Goal: Use online tool/utility: Utilize a website feature to perform a specific function

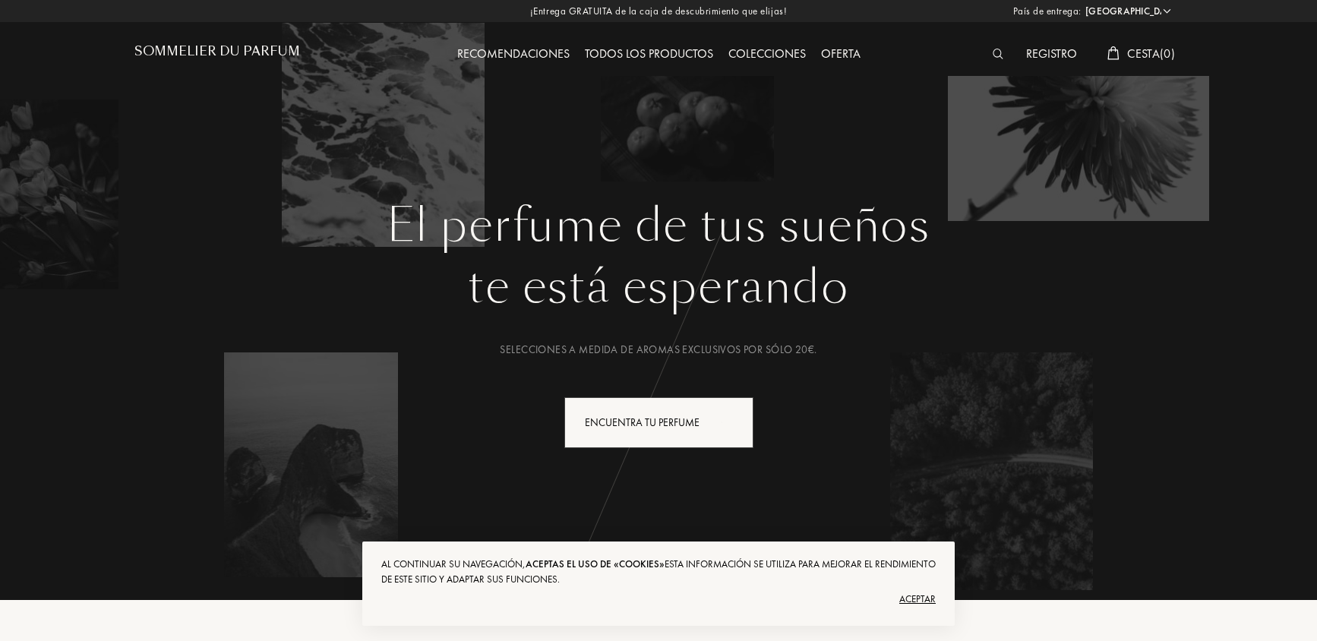
select select "ES"
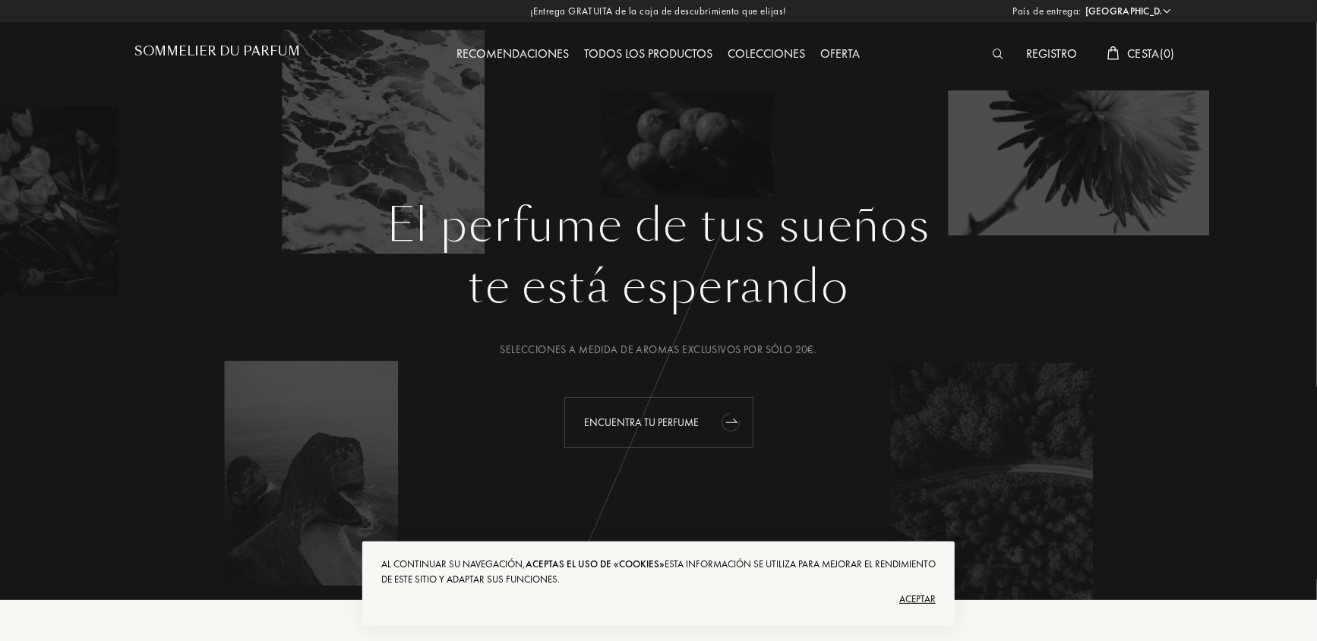
click at [673, 433] on div "Encuentra tu perfume" at bounding box center [658, 422] width 189 height 51
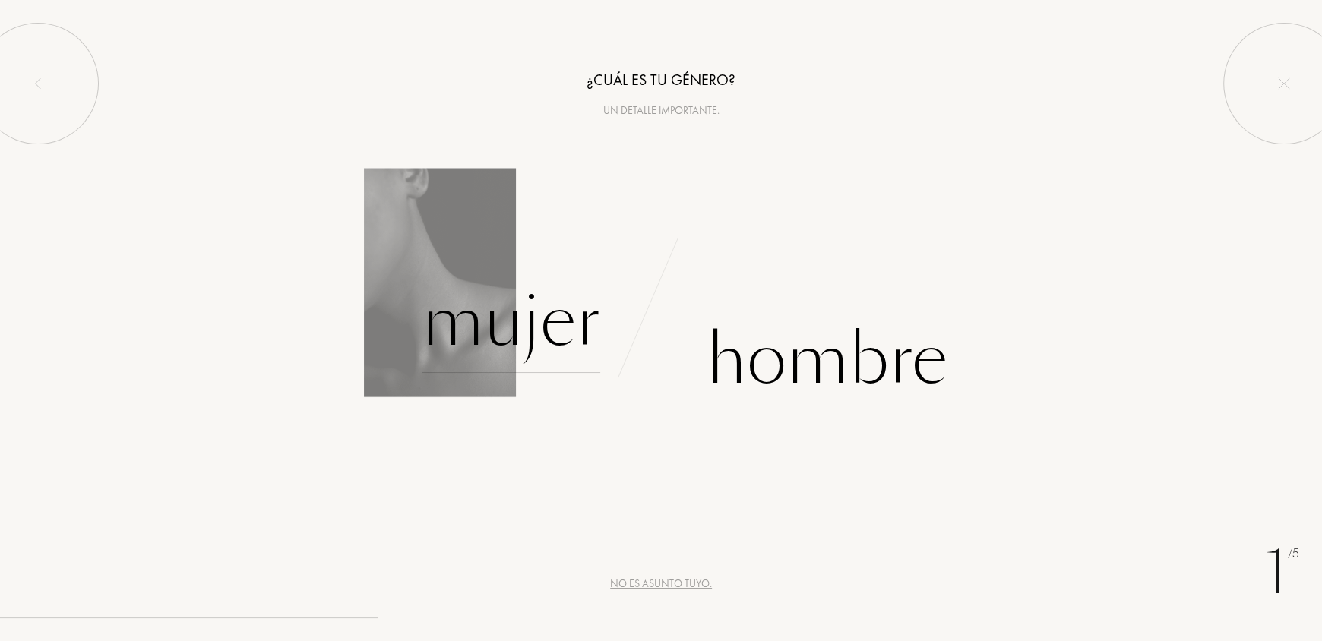
click at [517, 332] on div "Mujer" at bounding box center [511, 321] width 178 height 103
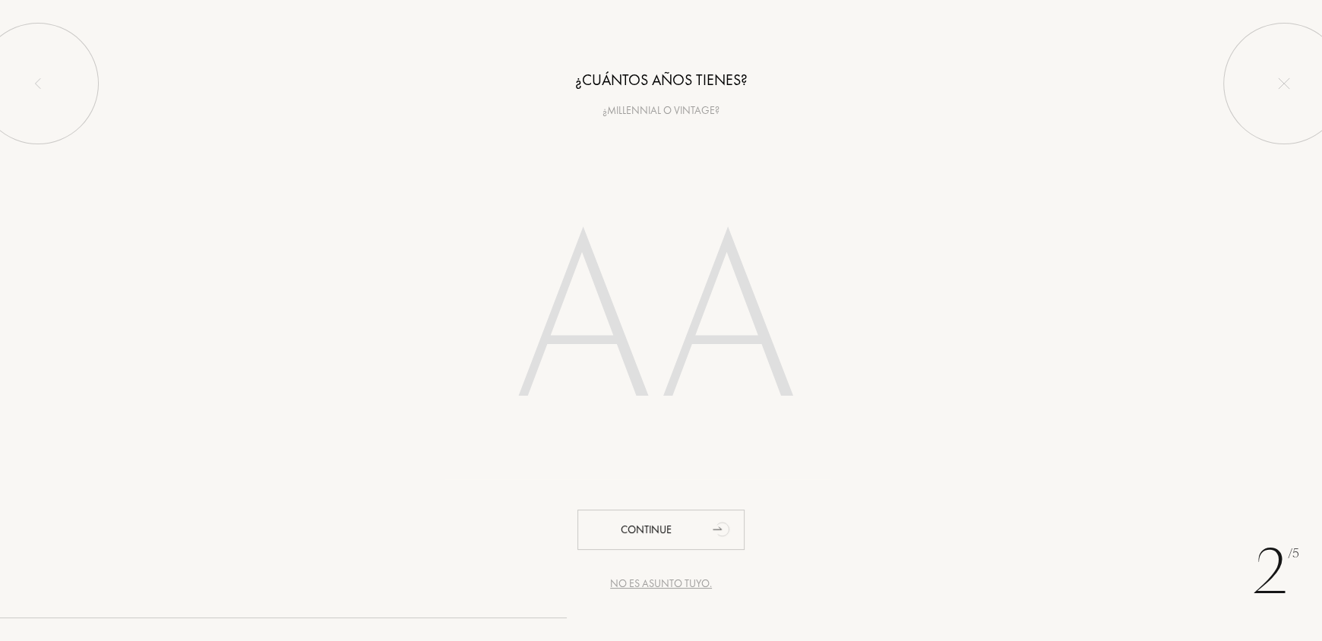
click at [602, 332] on input "number" at bounding box center [660, 326] width 433 height 308
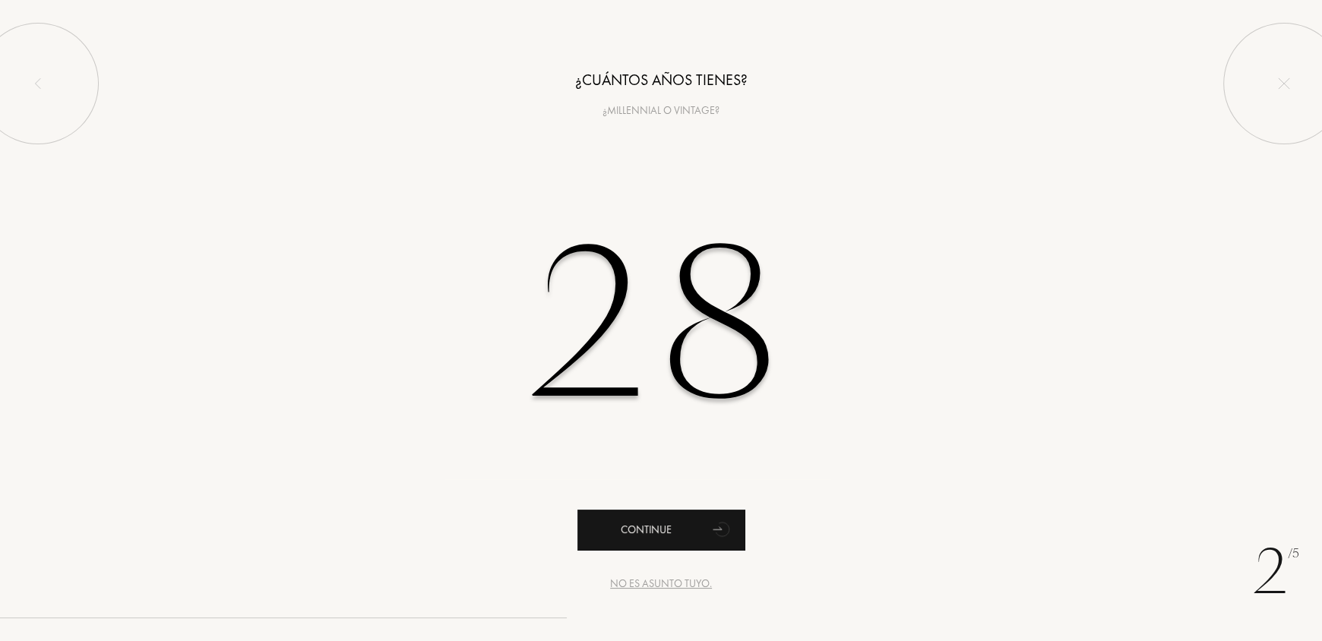
type input "28"
click at [698, 532] on div "Continue" at bounding box center [660, 530] width 167 height 40
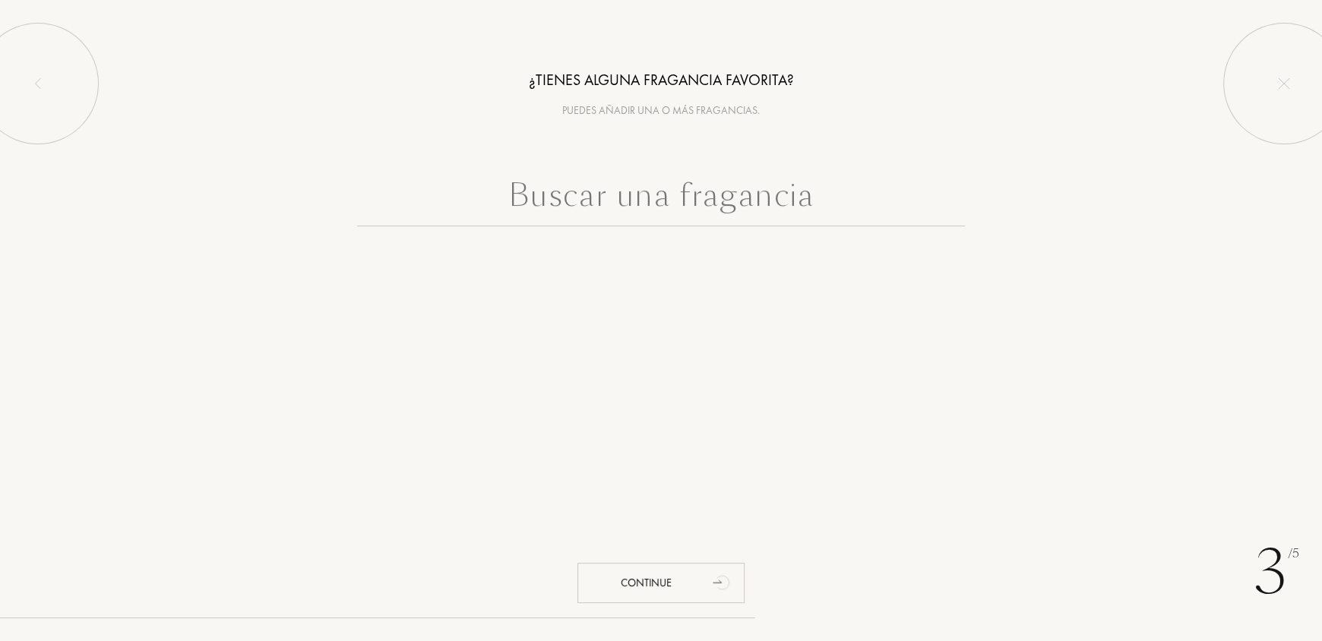
click at [692, 204] on input "text" at bounding box center [661, 199] width 608 height 55
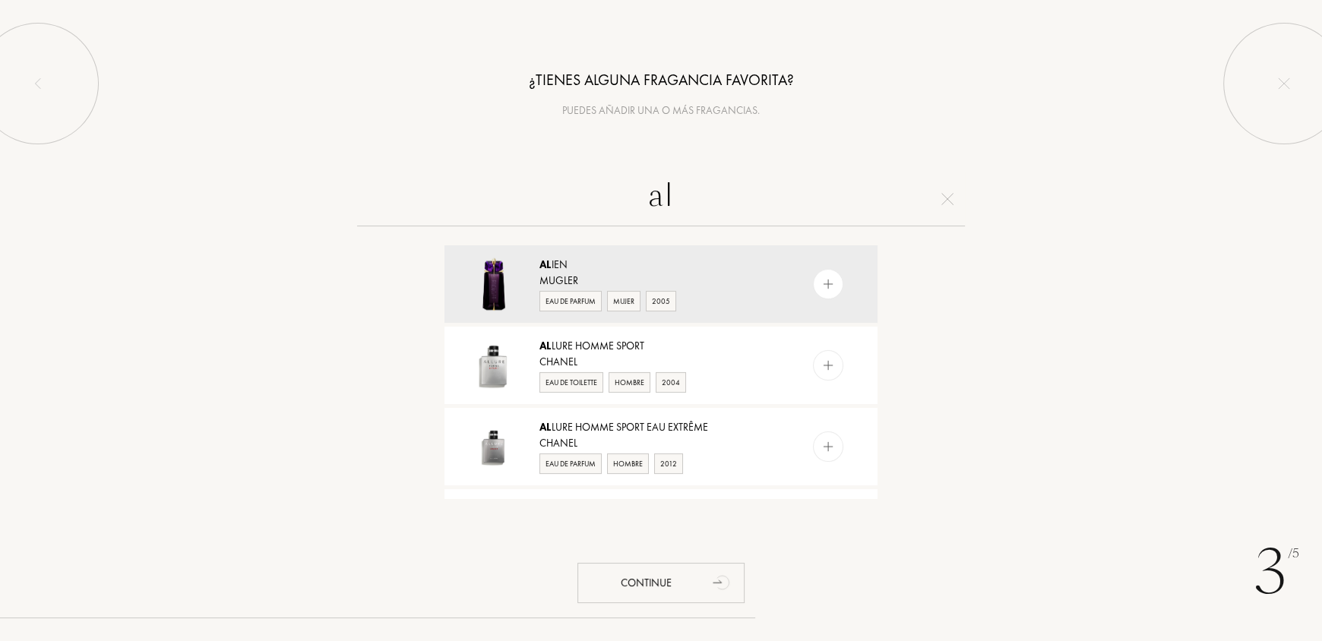
type input "a"
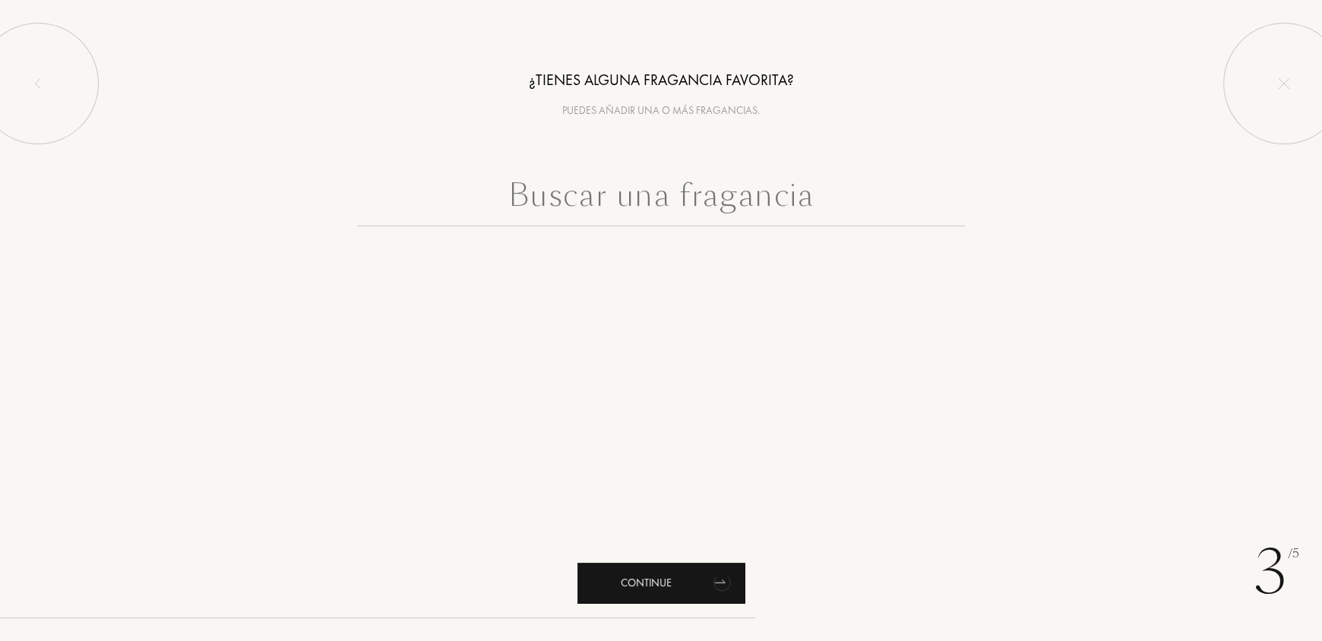
click at [709, 577] on icon "animation" at bounding box center [722, 582] width 30 height 30
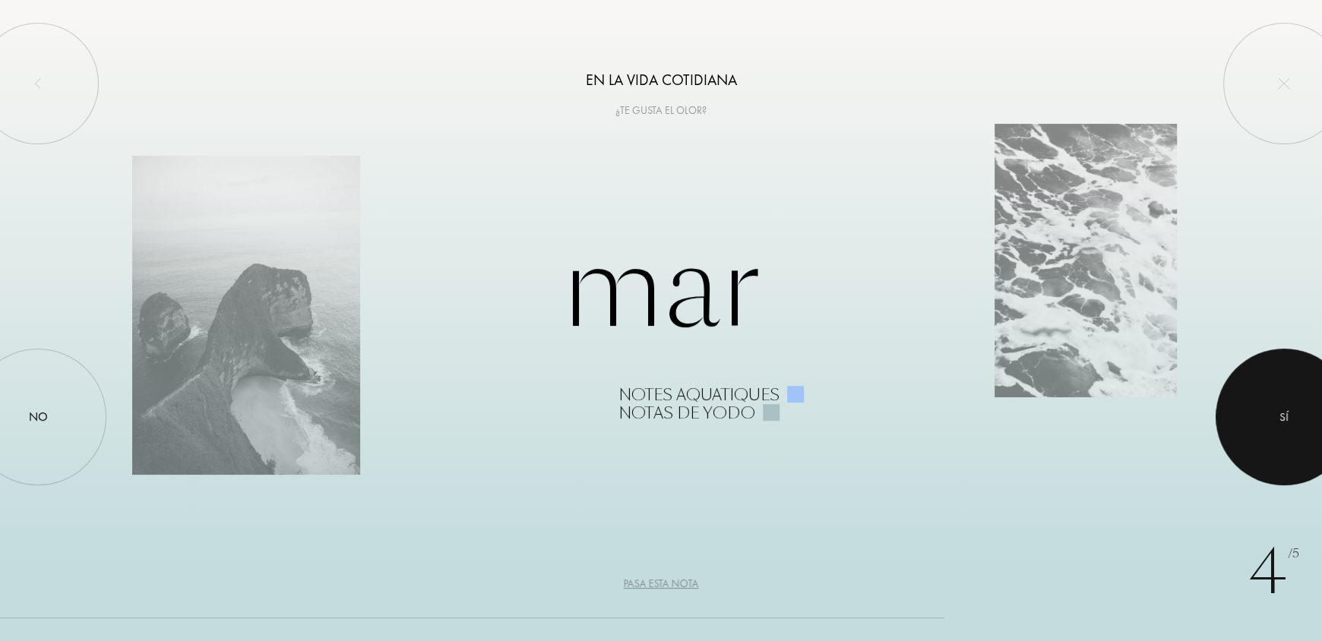
click at [1288, 425] on div at bounding box center [1283, 417] width 137 height 137
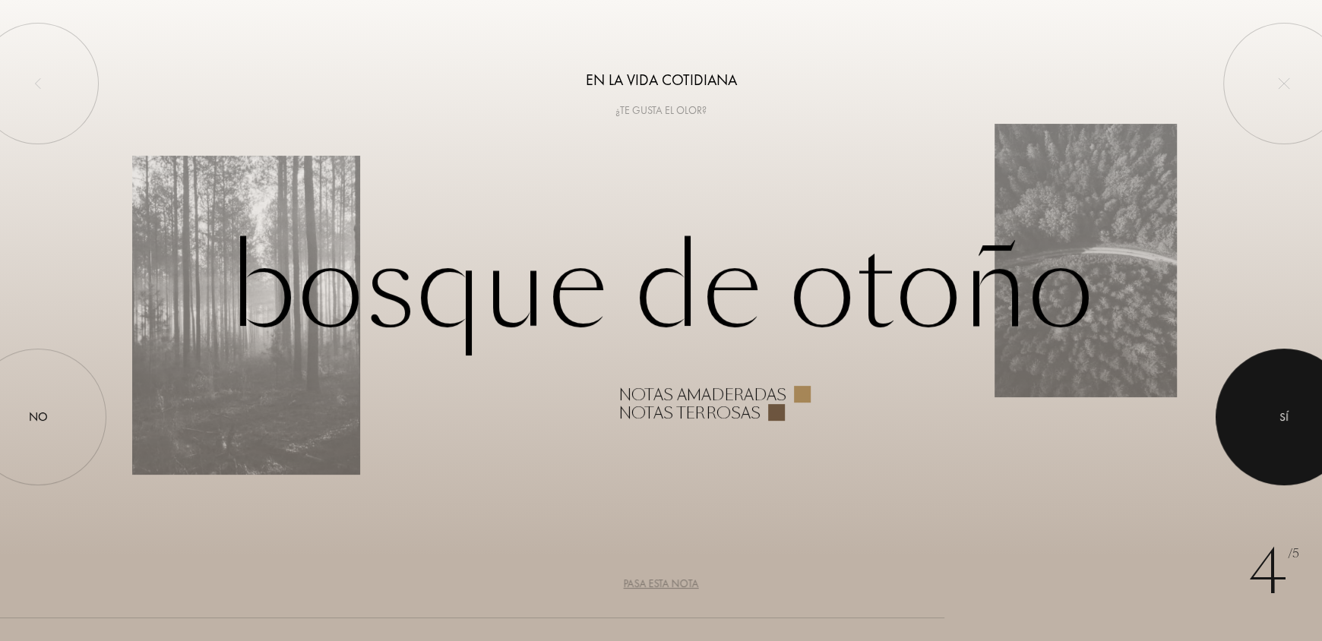
click at [1291, 425] on div at bounding box center [1283, 417] width 137 height 137
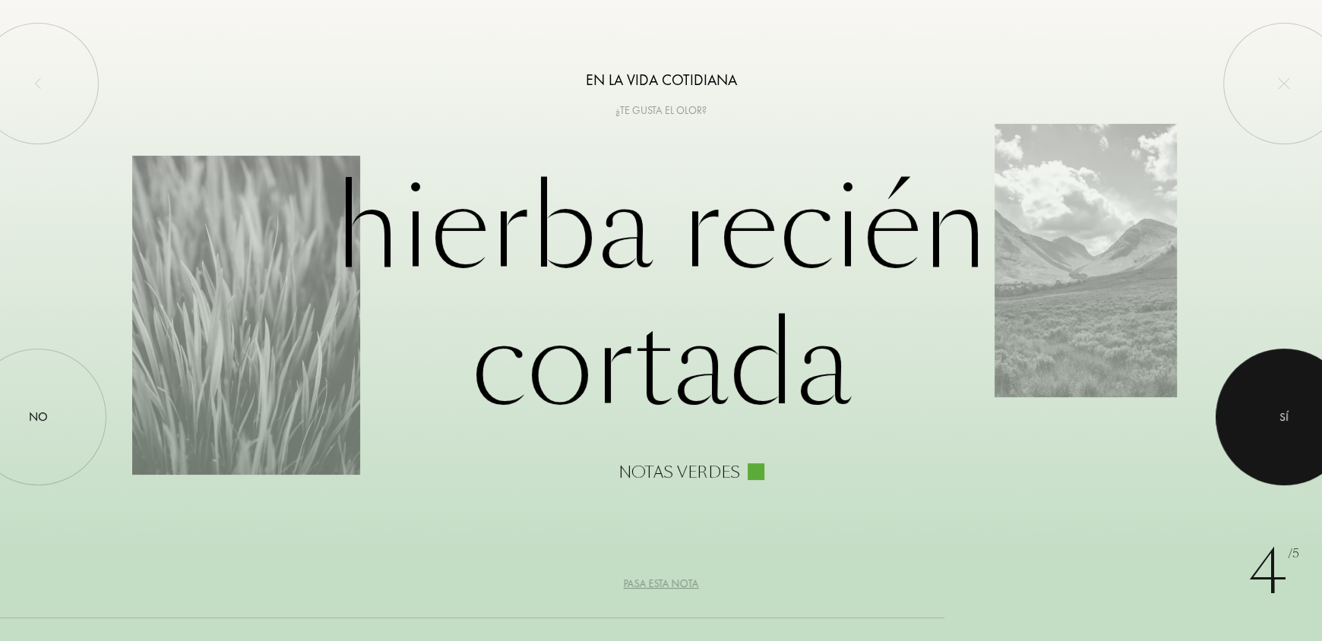
click at [1249, 422] on div at bounding box center [1283, 417] width 137 height 137
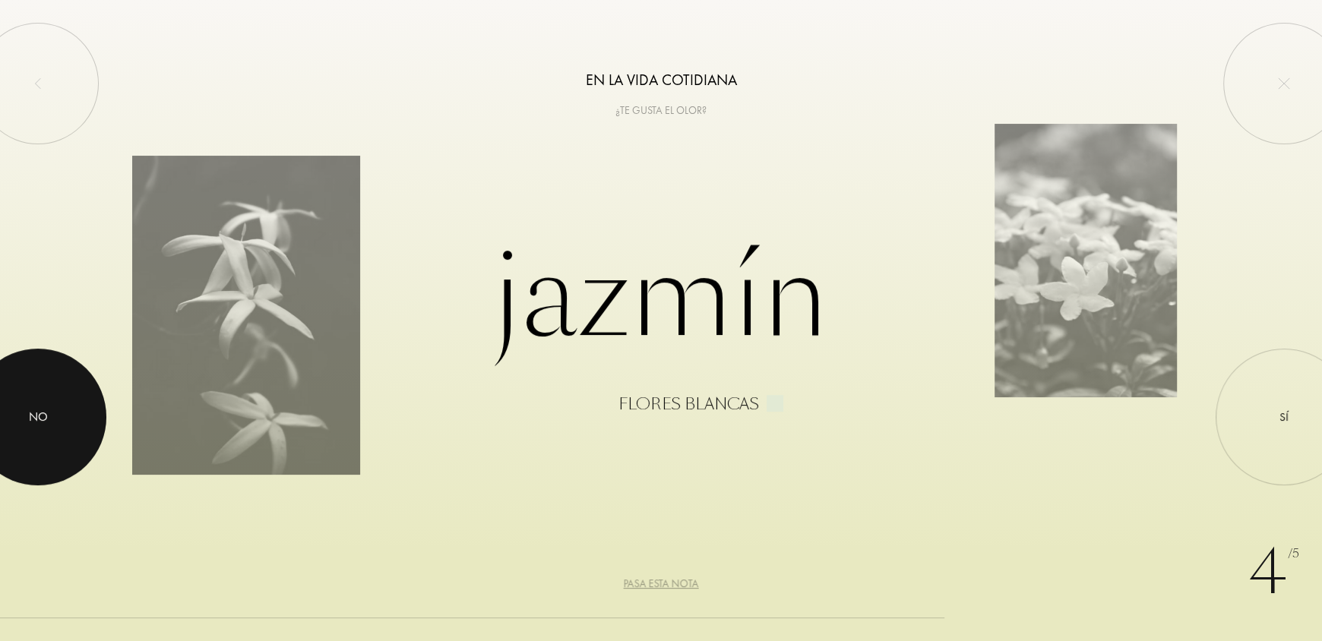
click at [30, 424] on div "No" at bounding box center [38, 417] width 19 height 18
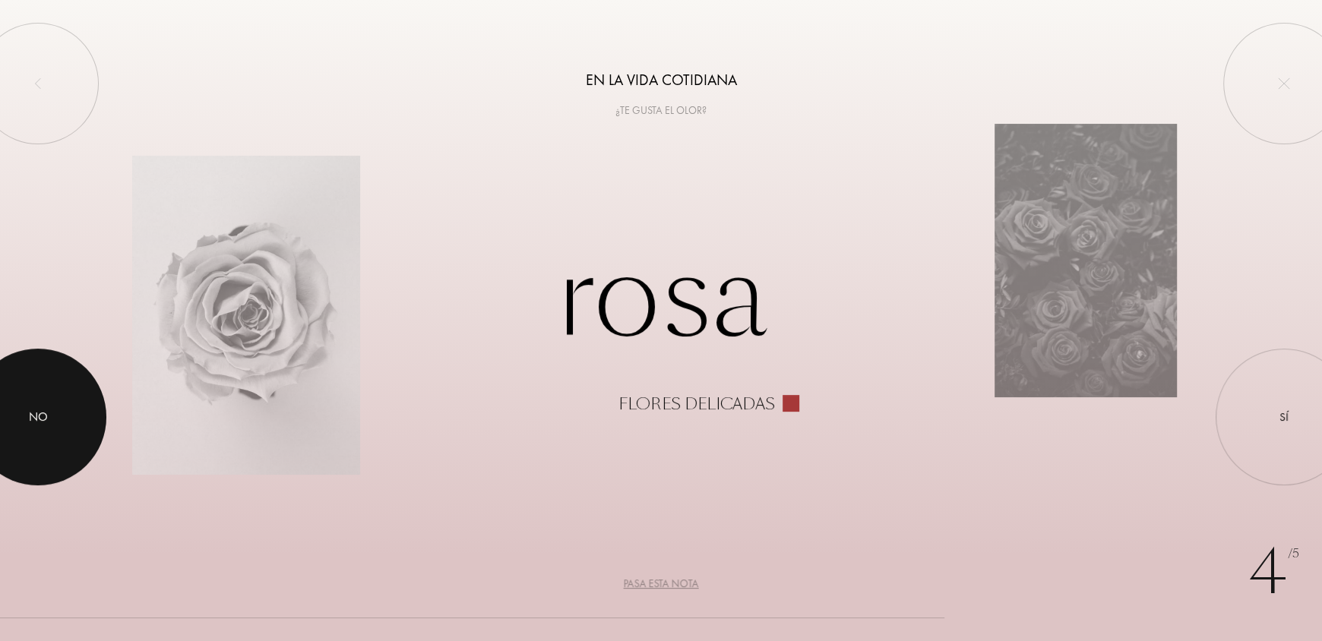
click at [88, 427] on div "No" at bounding box center [38, 417] width 137 height 137
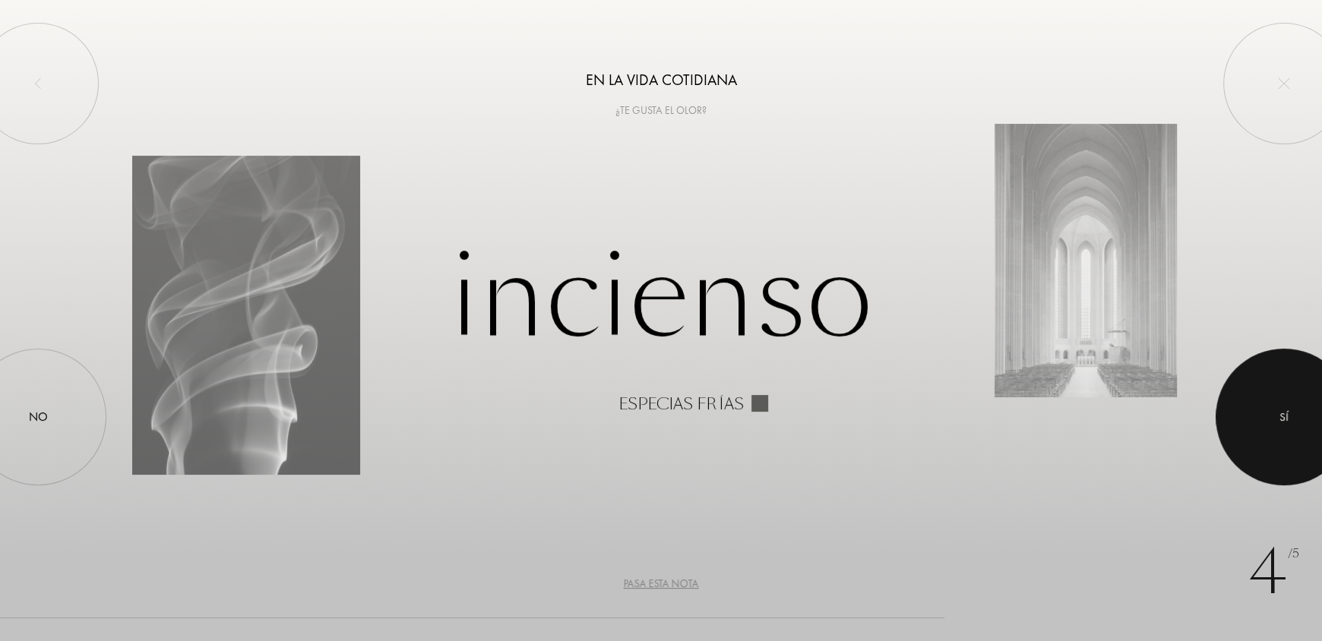
click at [1275, 415] on div at bounding box center [1283, 417] width 137 height 137
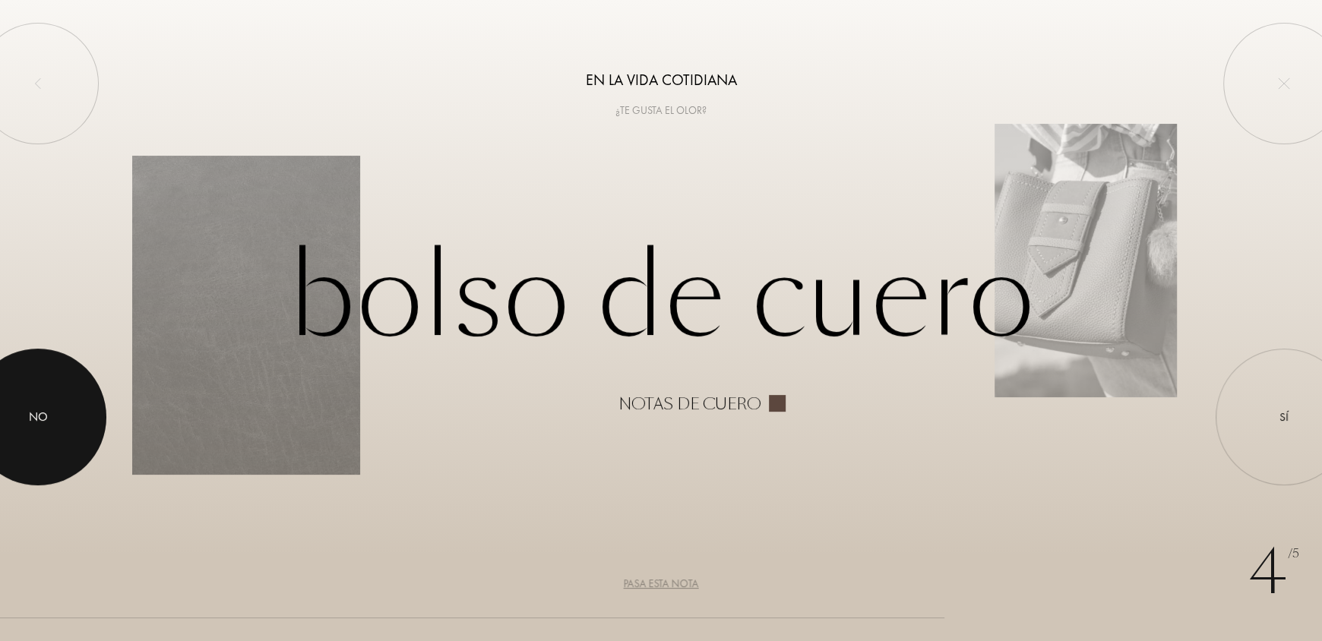
click at [55, 429] on div at bounding box center [38, 417] width 137 height 137
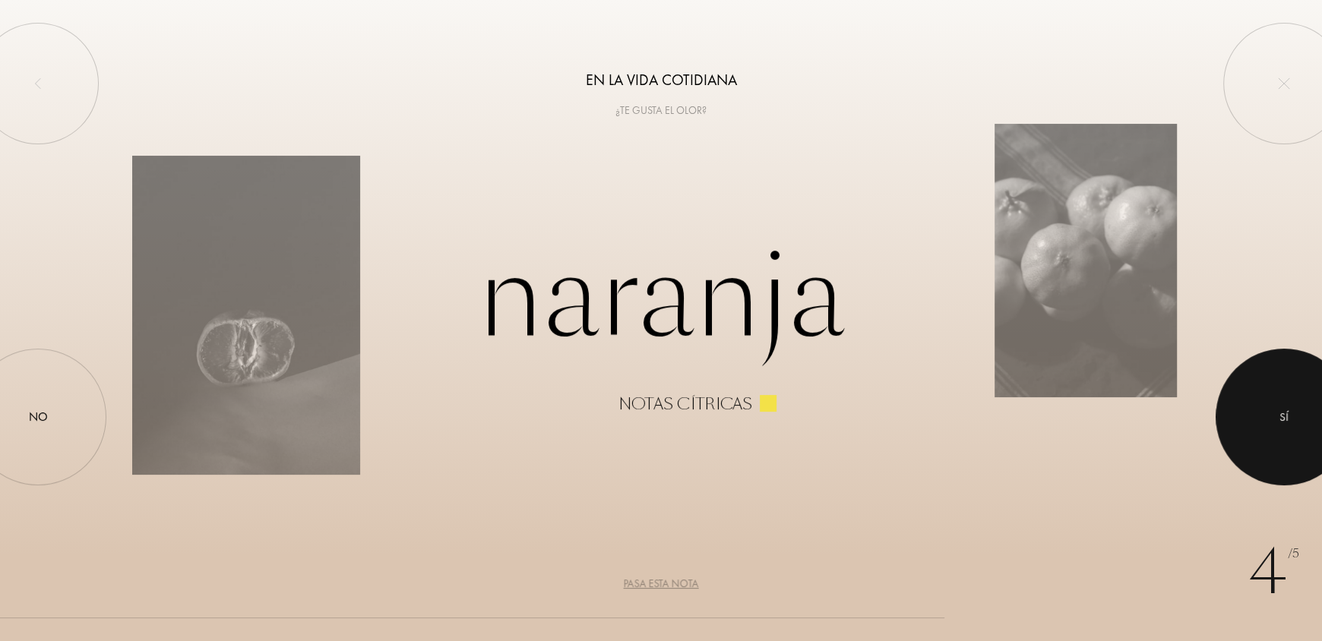
click at [1246, 405] on div at bounding box center [1283, 417] width 137 height 137
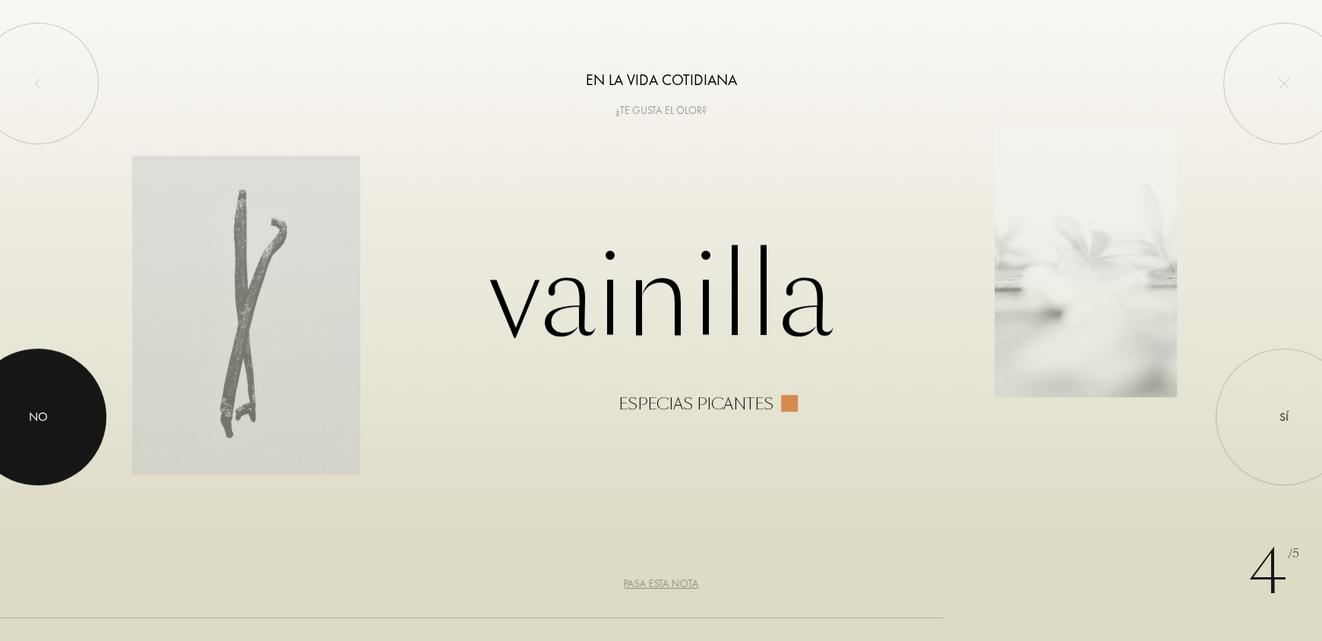
click at [85, 434] on div "No" at bounding box center [38, 417] width 137 height 137
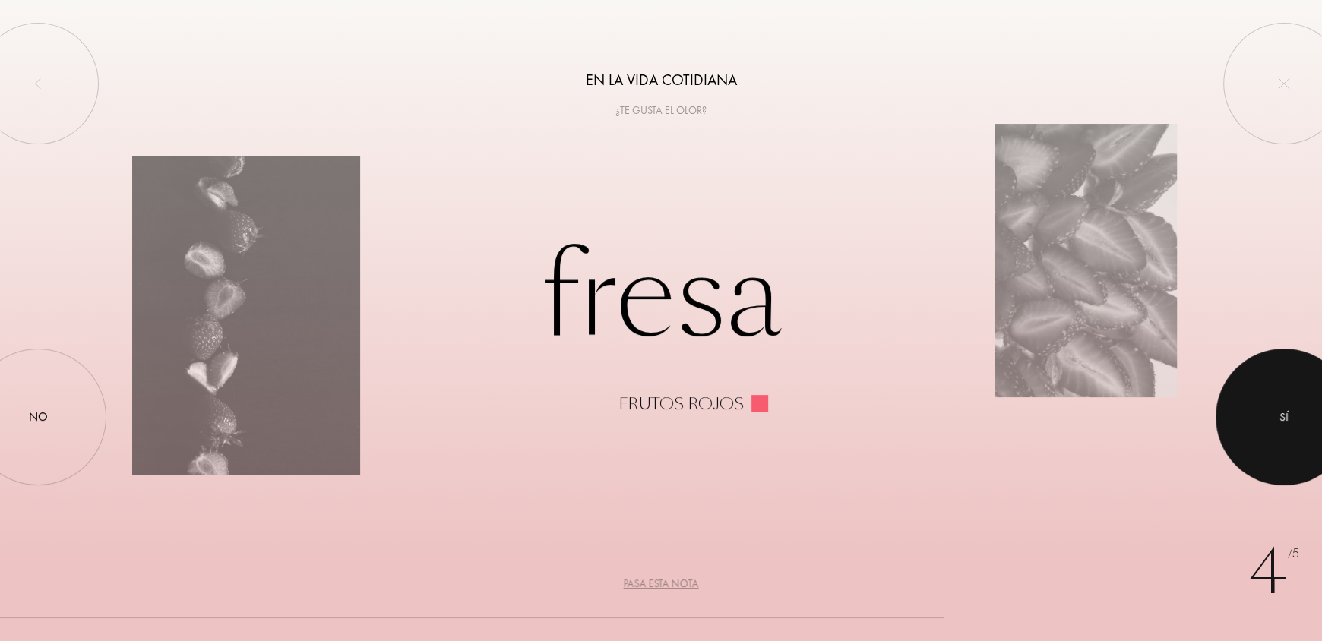
click at [1276, 444] on div at bounding box center [1283, 417] width 137 height 137
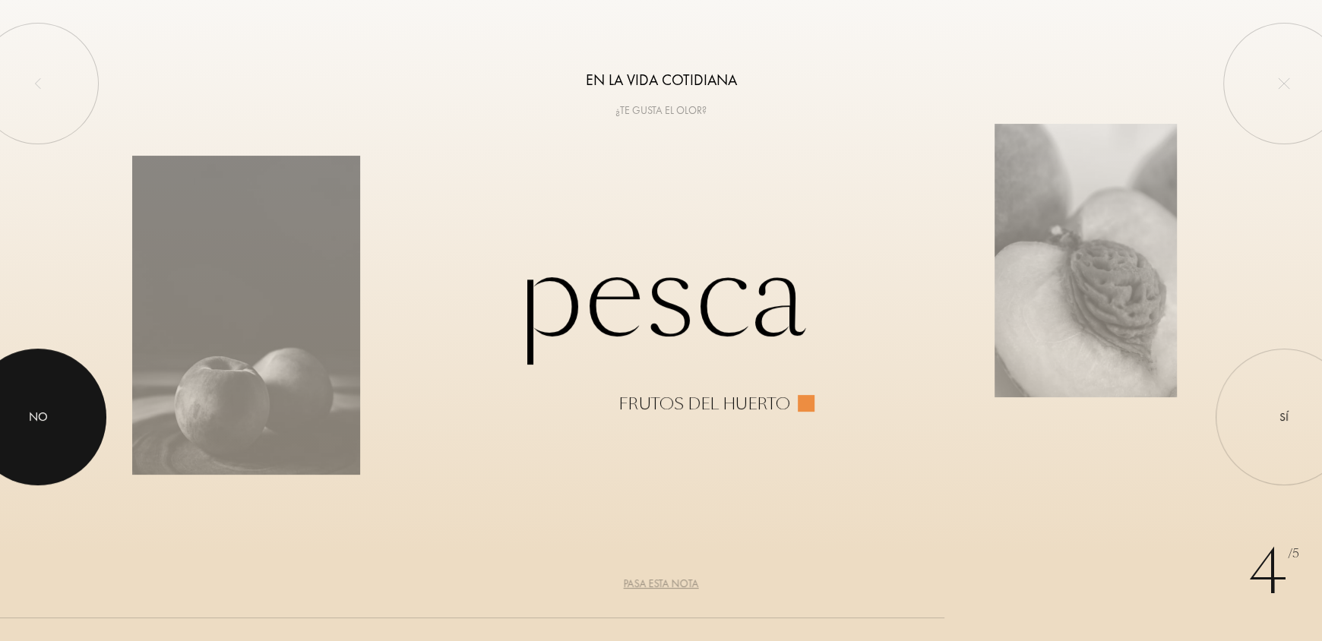
click at [23, 429] on div at bounding box center [38, 417] width 137 height 137
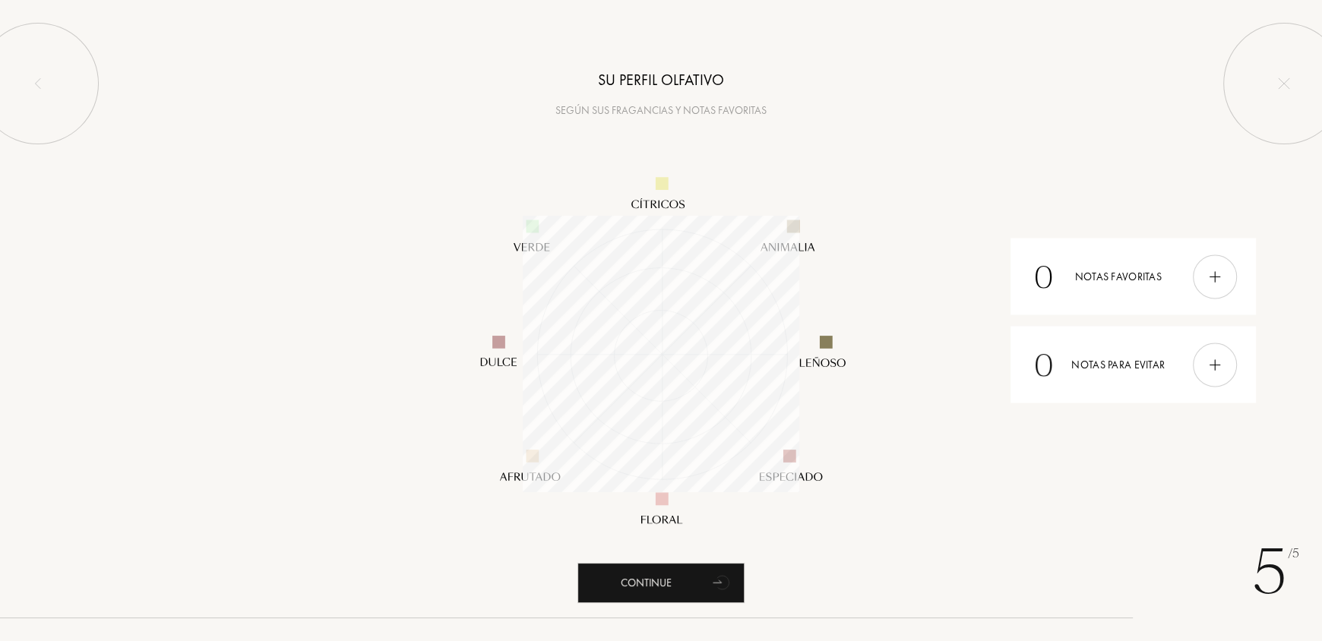
scroll to position [276, 276]
click at [719, 583] on icon "animation" at bounding box center [720, 583] width 19 height 21
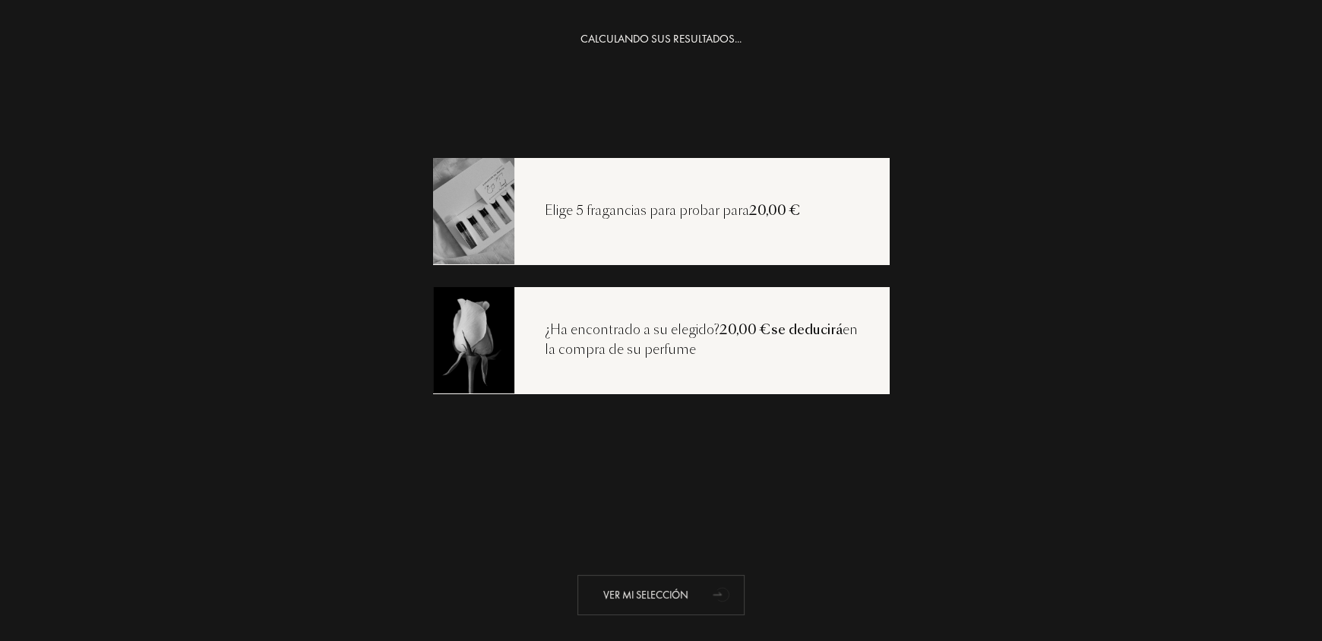
click at [677, 597] on div "Ver mi selección" at bounding box center [660, 595] width 167 height 40
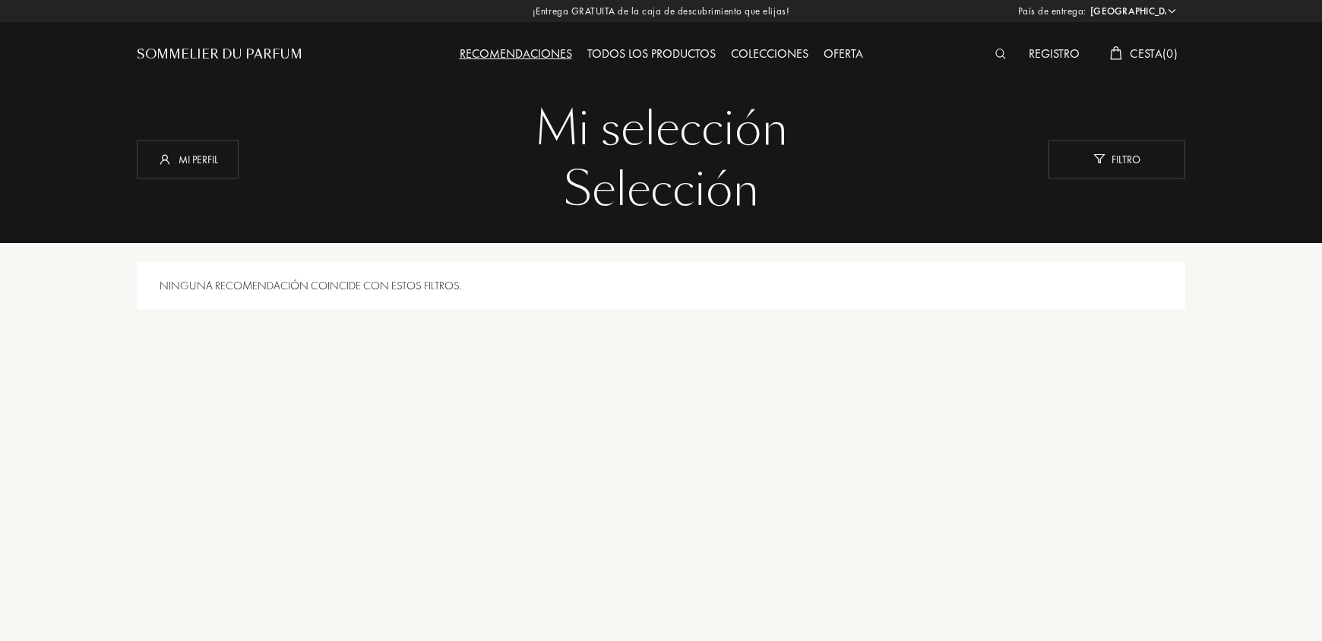
select select "ES"
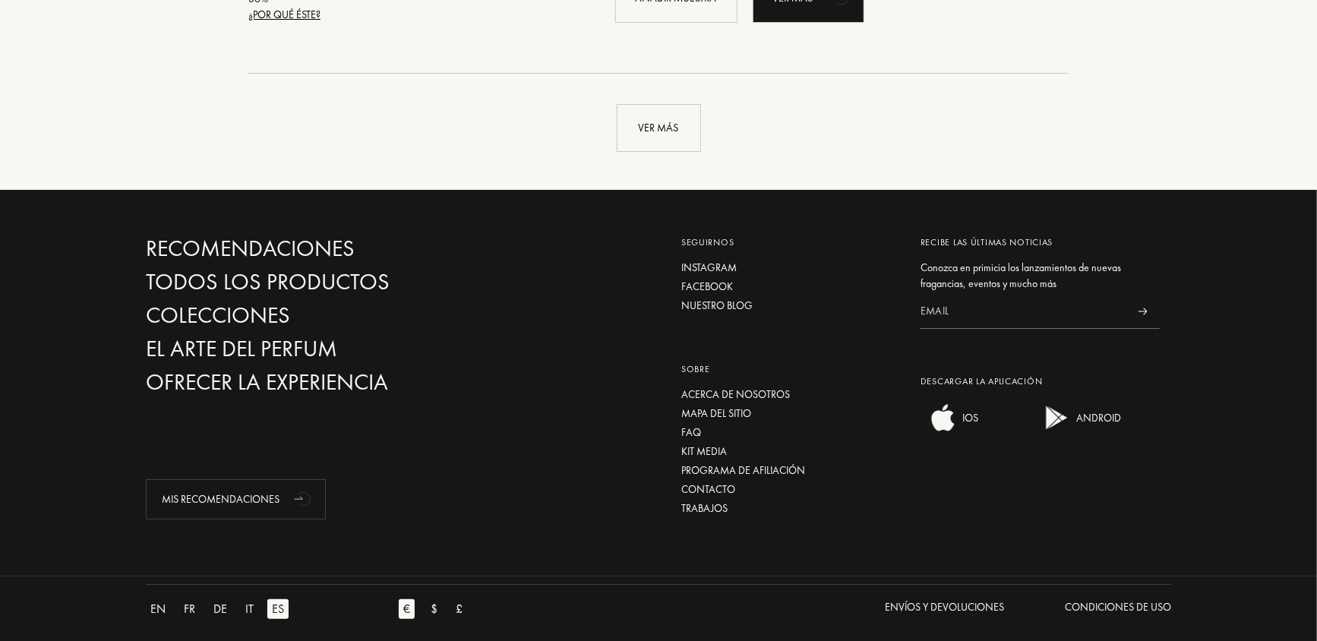
scroll to position [3798, 0]
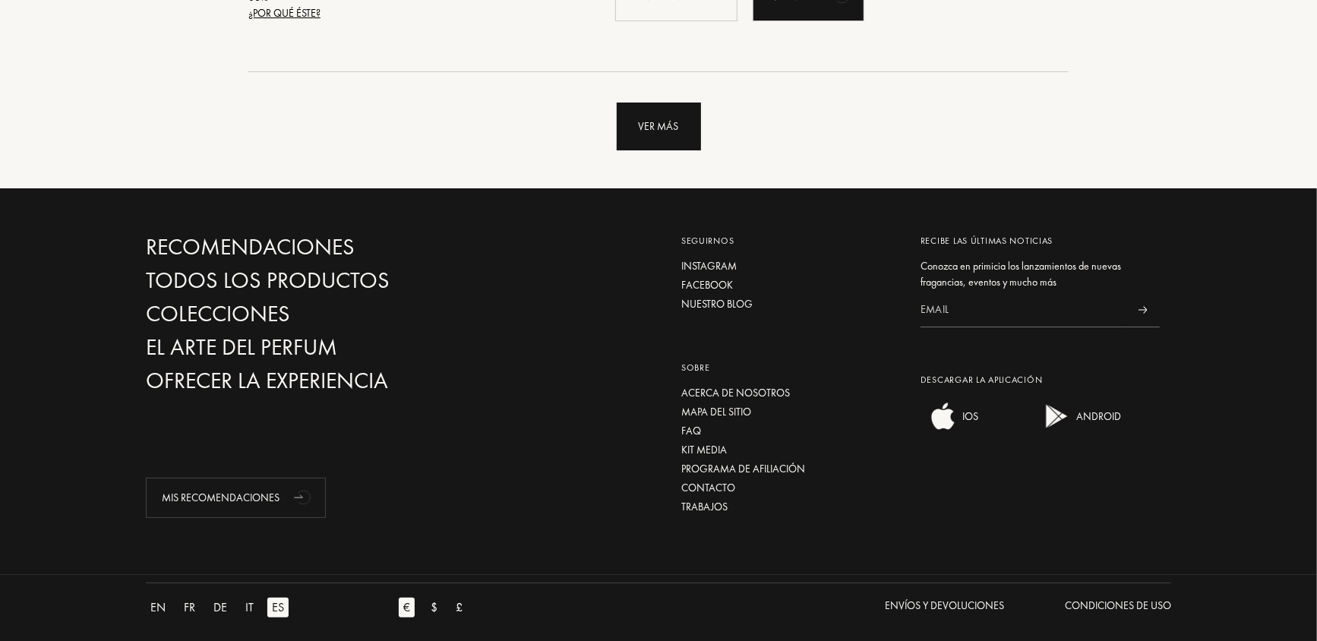
click at [657, 131] on div "Ver más" at bounding box center [659, 127] width 84 height 48
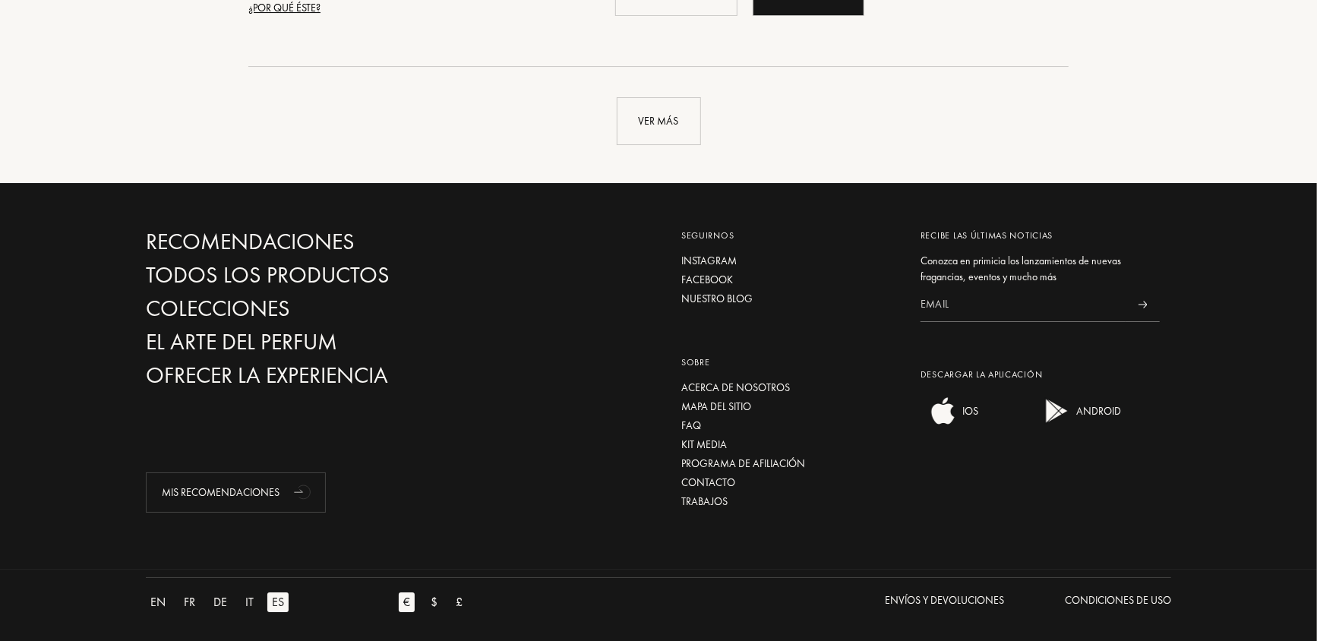
scroll to position [7438, 0]
